Goal: Find specific page/section: Find specific page/section

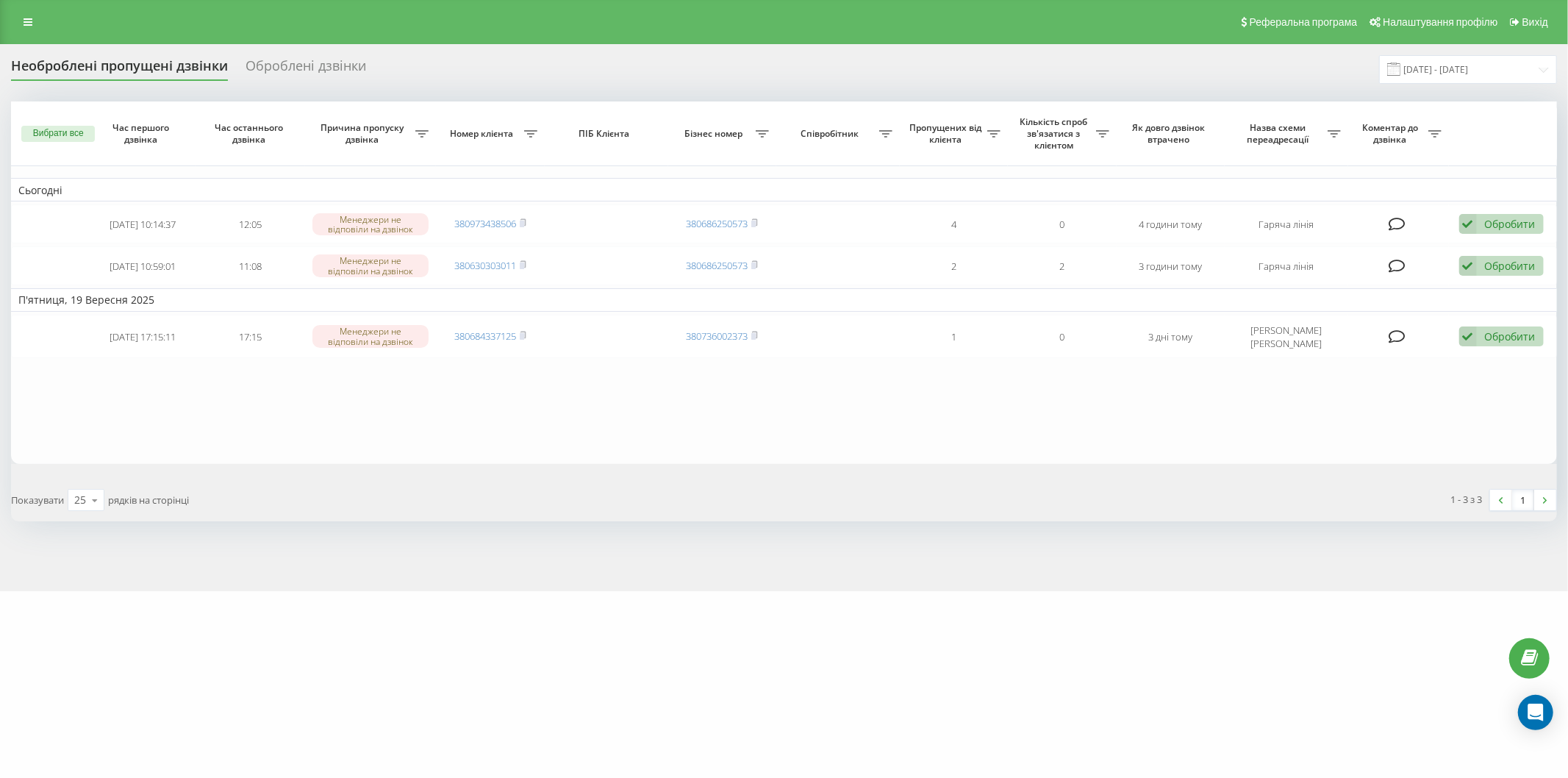
click at [26, 3] on div "Реферальна програма Налаштування профілю Вихід" at bounding box center [784, 21] width 1568 height 44
click at [29, 14] on link at bounding box center [28, 21] width 27 height 21
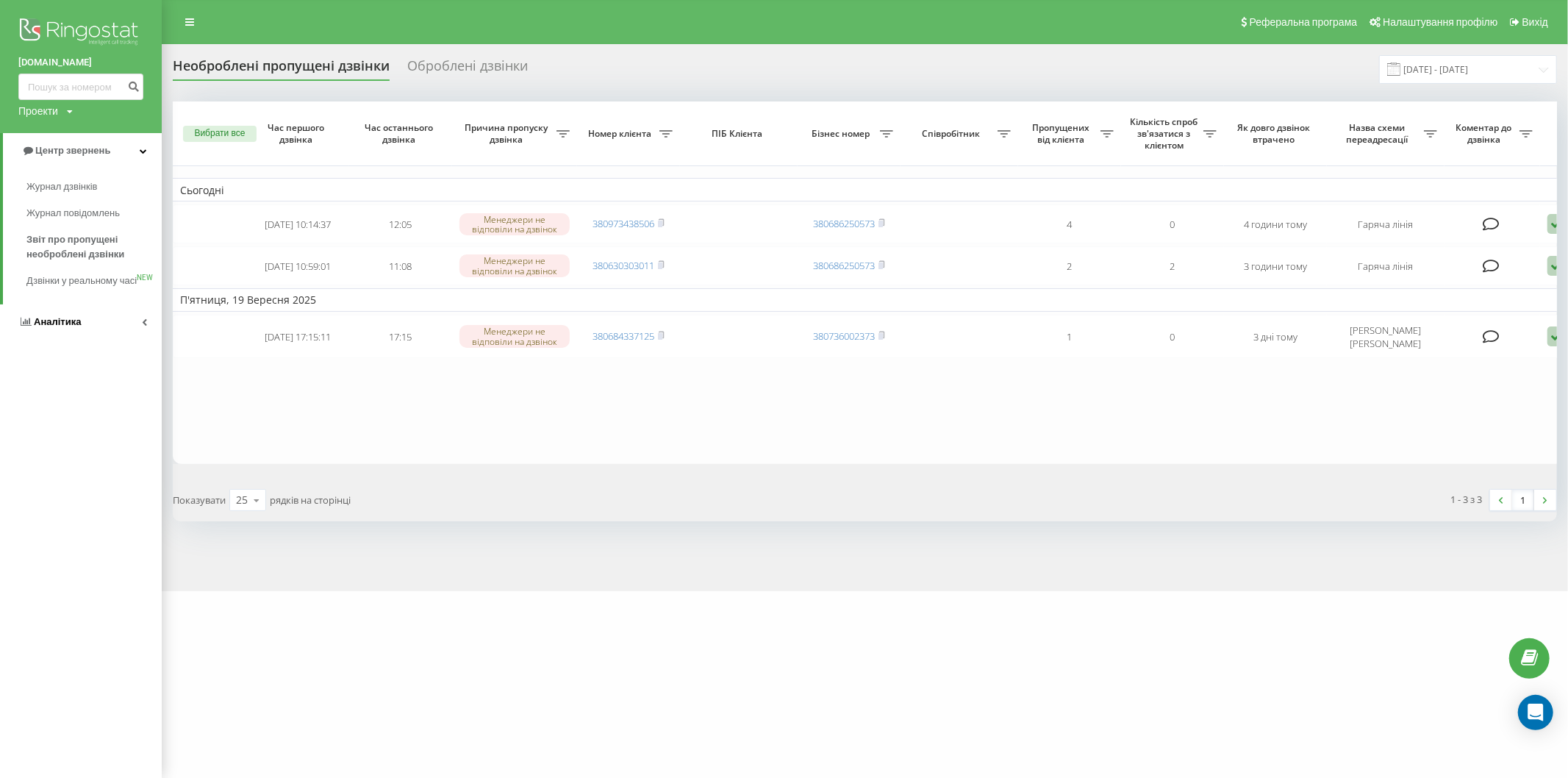
click at [77, 330] on span "Аналітика" at bounding box center [50, 322] width 63 height 14
click at [67, 234] on font "Співробітники у реальному часі" at bounding box center [64, 229] width 76 height 26
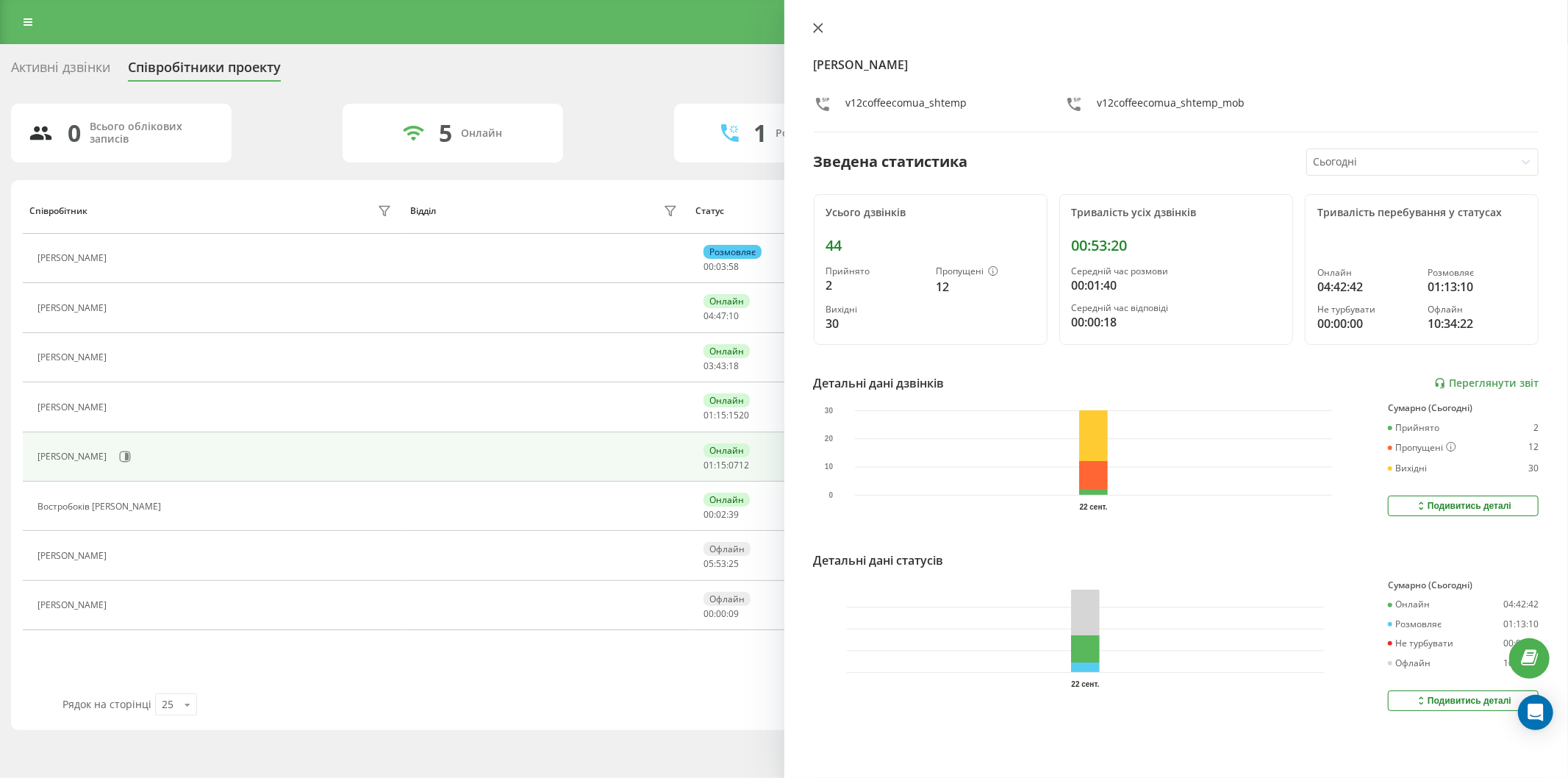
click at [817, 23] on icon at bounding box center [818, 29] width 11 height 11
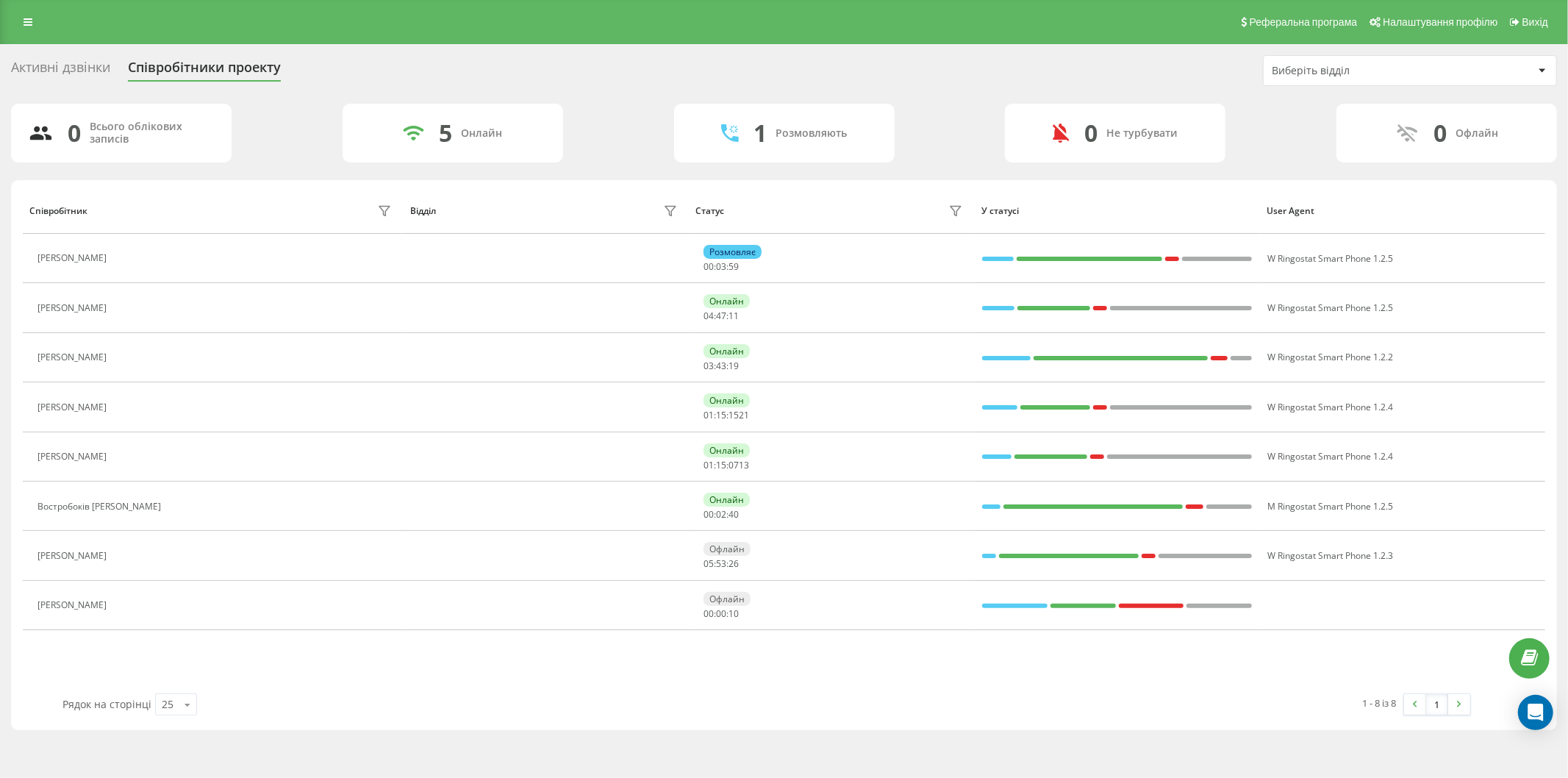
click at [591, 33] on div "Реферальна програма Налаштування профілю Вихід" at bounding box center [784, 21] width 1568 height 44
